Goal: Subscribe to service/newsletter

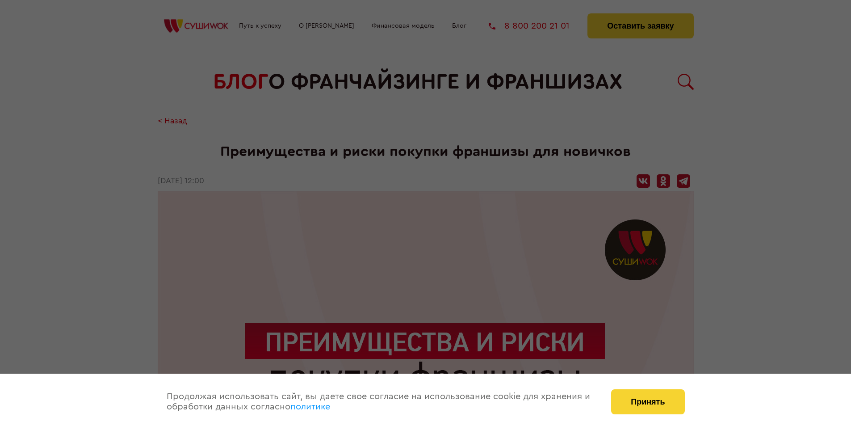
scroll to position [1870, 0]
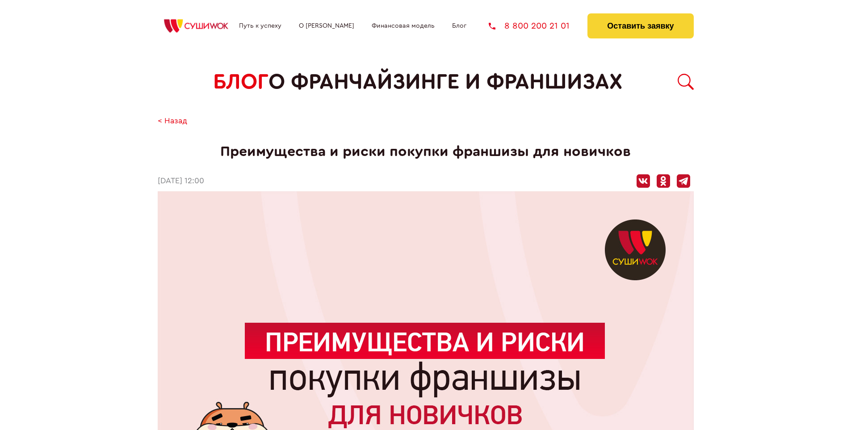
scroll to position [1870, 0]
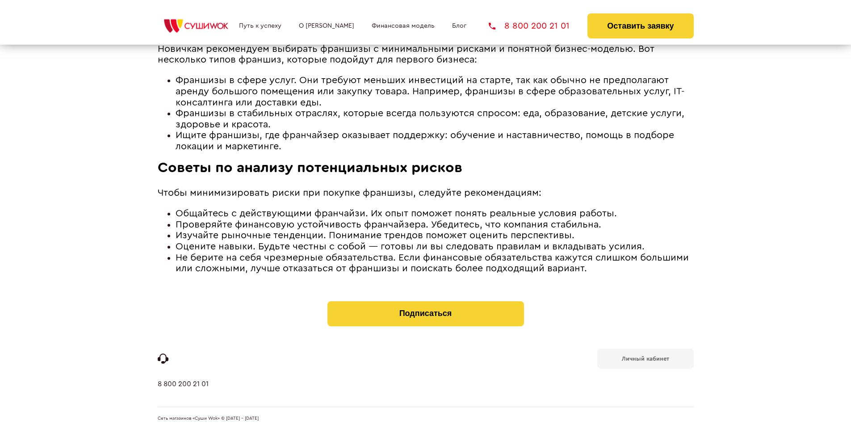
click at [645, 357] on b "Личный кабинет" at bounding box center [645, 358] width 47 height 6
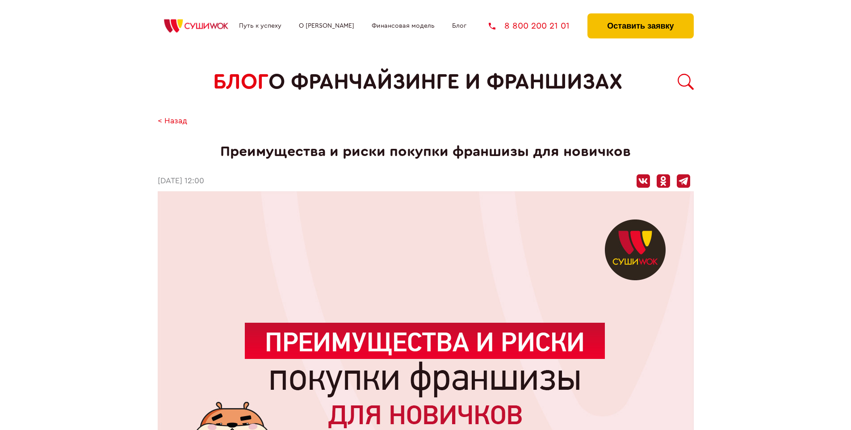
click at [640, 16] on button "Оставить заявку" at bounding box center [640, 25] width 106 height 25
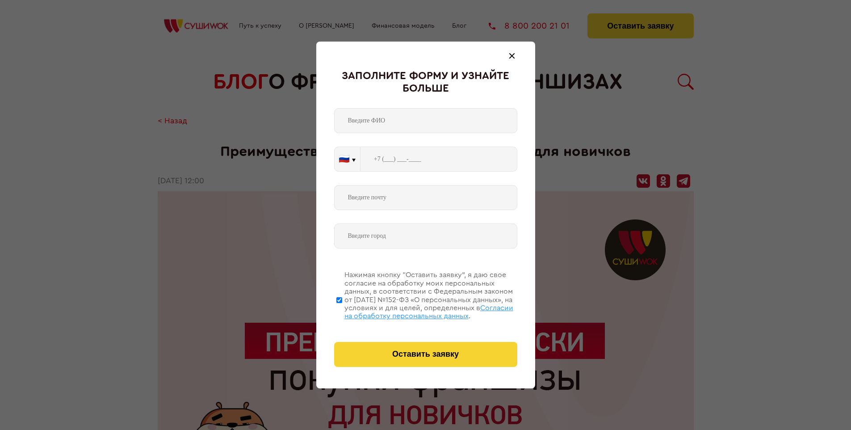
click at [414, 310] on span "Согласии на обработку персональных данных" at bounding box center [428, 311] width 169 height 15
click at [342, 310] on input "Нажимая кнопку “Оставить заявку”, я даю свое согласие на обработку моих персона…" at bounding box center [339, 299] width 6 height 71
checkbox input "false"
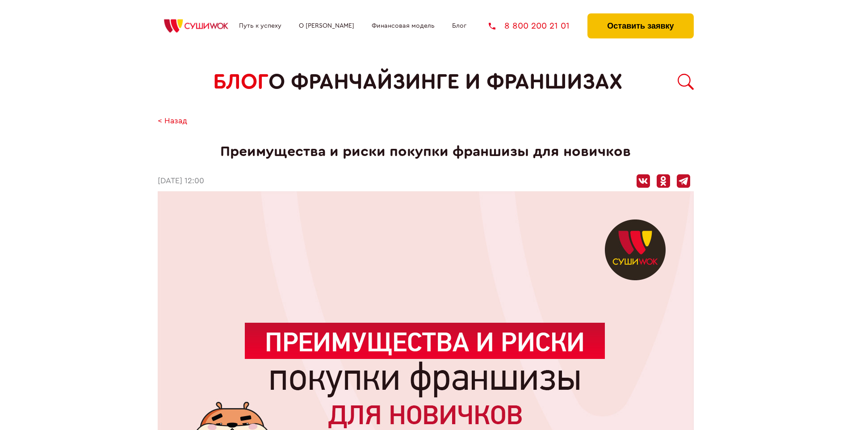
click at [640, 16] on button "Оставить заявку" at bounding box center [640, 25] width 106 height 25
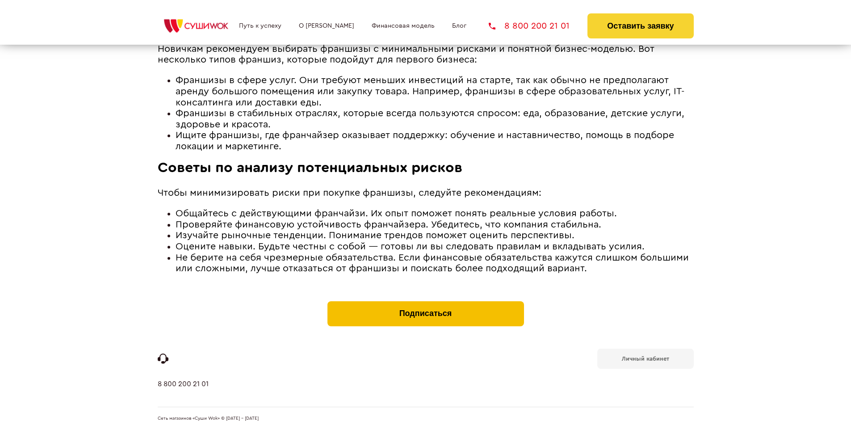
click at [425, 303] on button "Подписаться" at bounding box center [425, 313] width 196 height 25
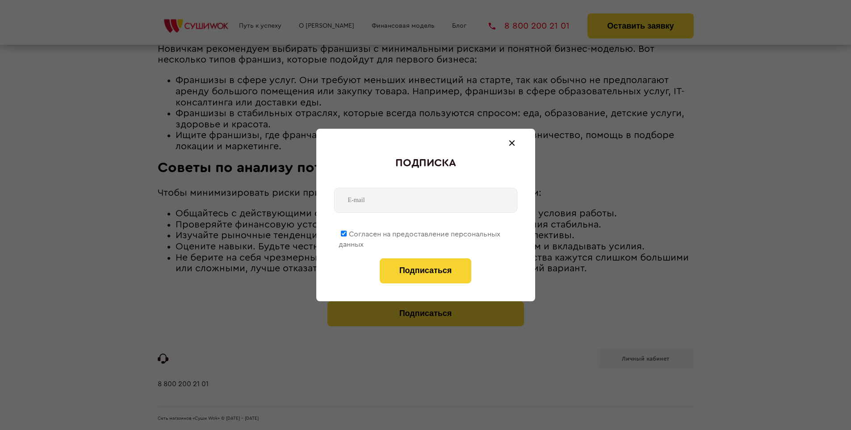
click at [420, 232] on span "Согласен на предоставление персональных данных" at bounding box center [419, 238] width 162 height 17
click at [346, 232] on input "Согласен на предоставление персональных данных" at bounding box center [344, 233] width 6 height 6
checkbox input "false"
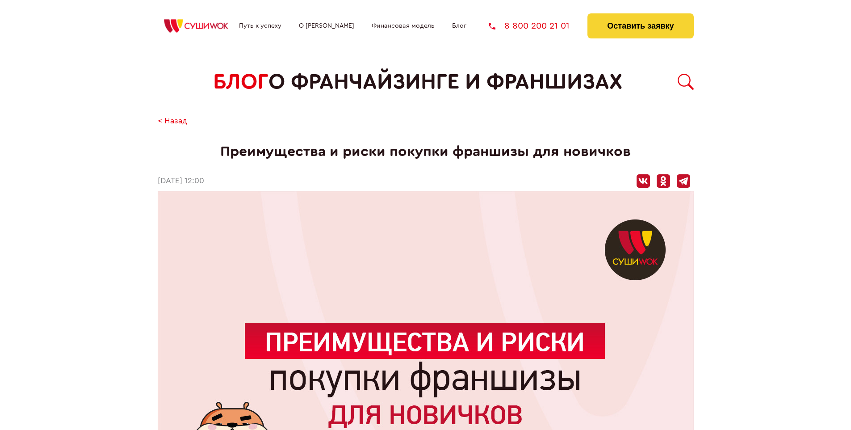
scroll to position [1870, 0]
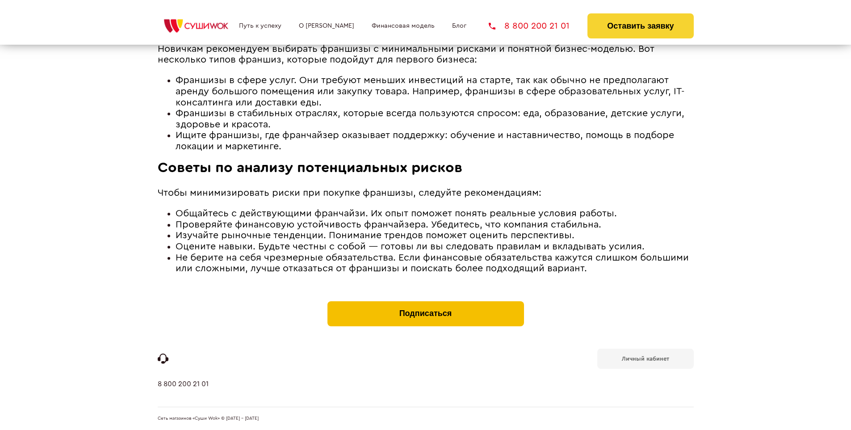
click at [425, 303] on button "Подписаться" at bounding box center [425, 313] width 196 height 25
